Goal: Navigation & Orientation: Find specific page/section

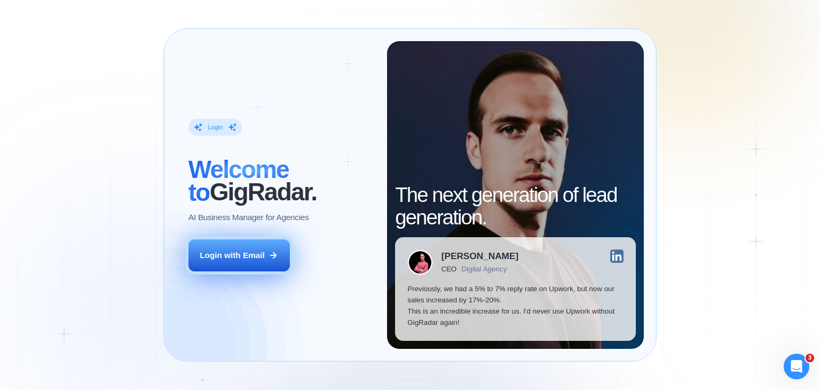
click at [255, 256] on div "Login with Email" at bounding box center [232, 254] width 65 height 11
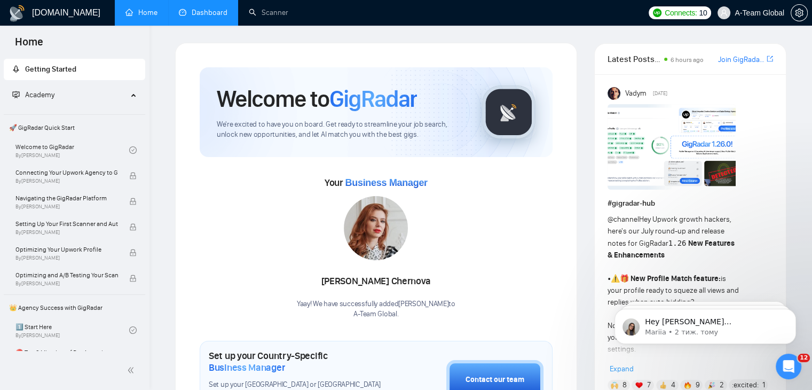
click at [216, 16] on link "Dashboard" at bounding box center [203, 12] width 49 height 9
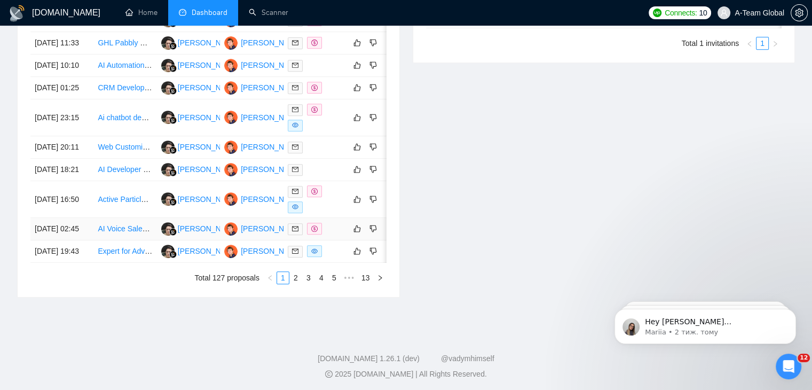
scroll to position [481, 0]
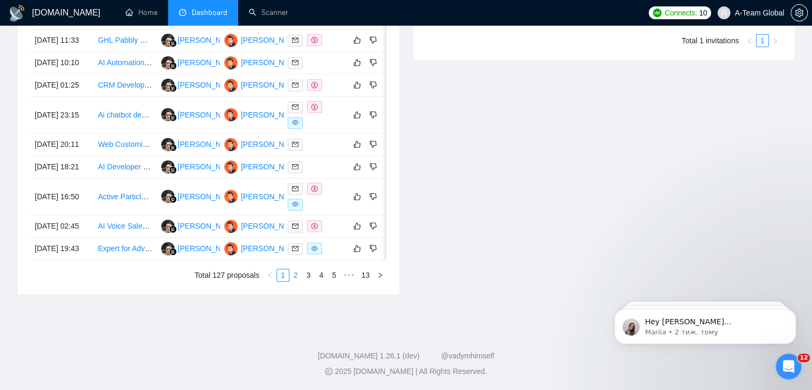
click at [291, 281] on link "2" at bounding box center [296, 275] width 12 height 12
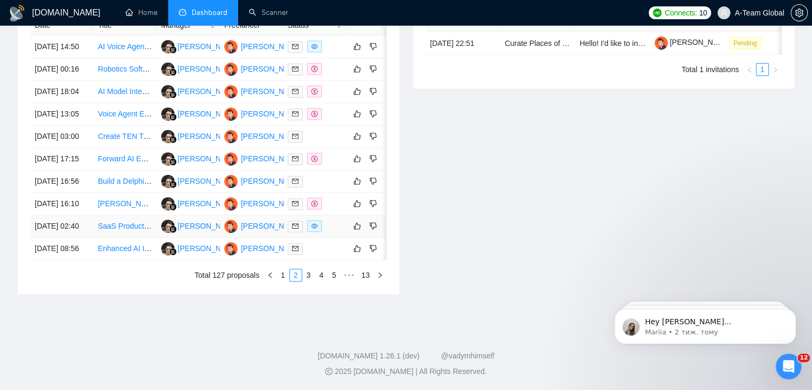
scroll to position [481, 0]
click at [285, 281] on link "1" at bounding box center [283, 275] width 12 height 12
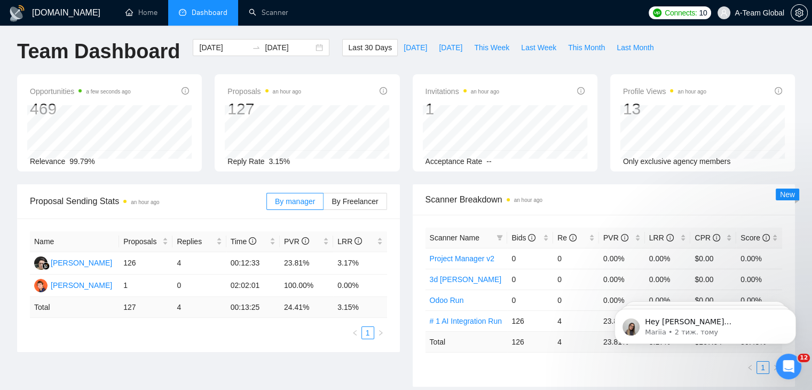
scroll to position [0, 0]
